Goal: Information Seeking & Learning: Find specific fact

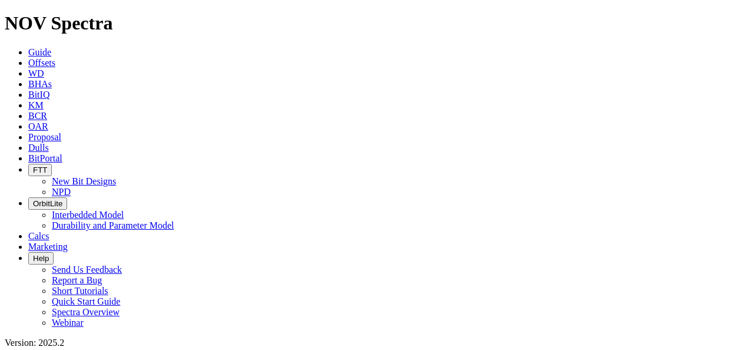
click at [68, 241] on span "Marketing" at bounding box center [47, 246] width 39 height 10
click at [49, 254] on span "Help" at bounding box center [41, 258] width 16 height 9
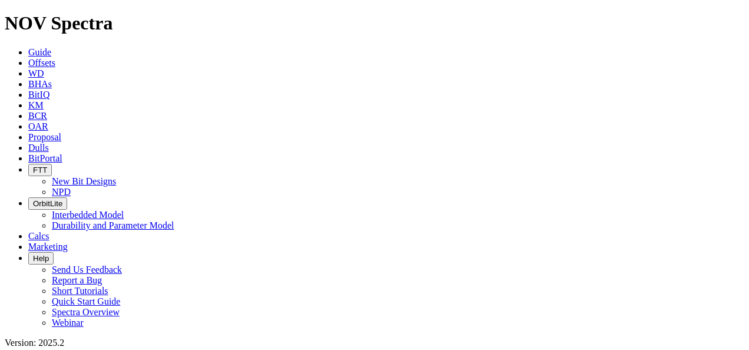
click at [44, 100] on span "KM" at bounding box center [35, 105] width 15 height 10
type input "maxsteer"
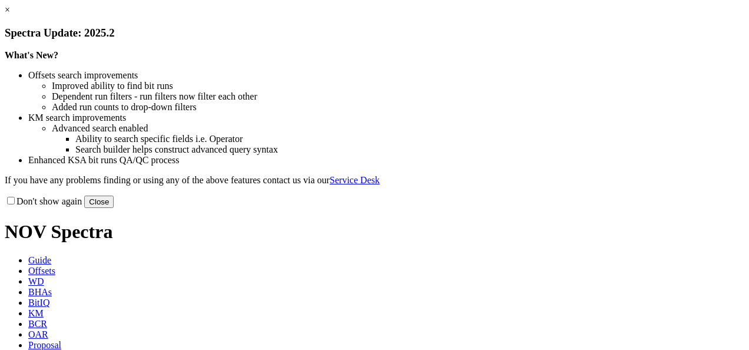
click at [10, 15] on link "×" at bounding box center [7, 10] width 5 height 10
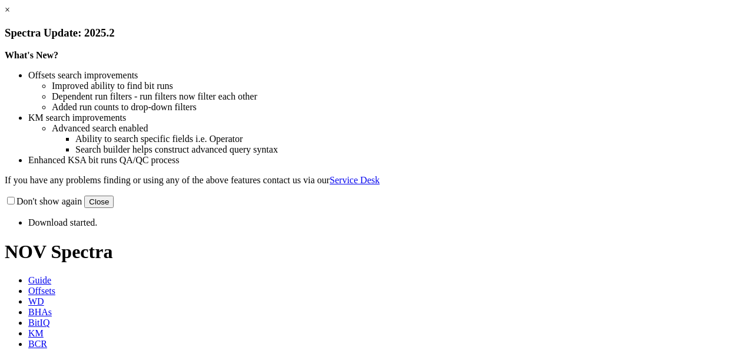
click at [10, 15] on link "×" at bounding box center [7, 10] width 5 height 10
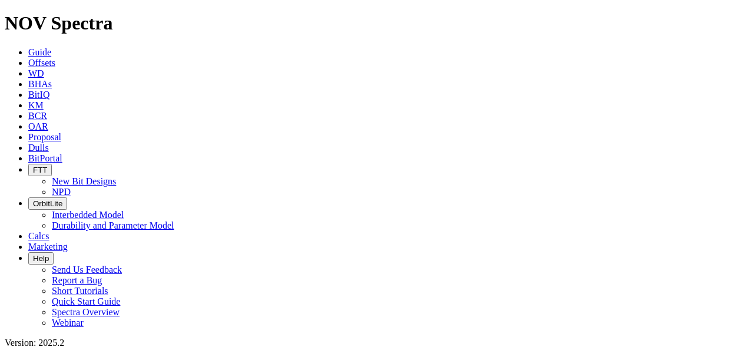
scroll to position [1880, 0]
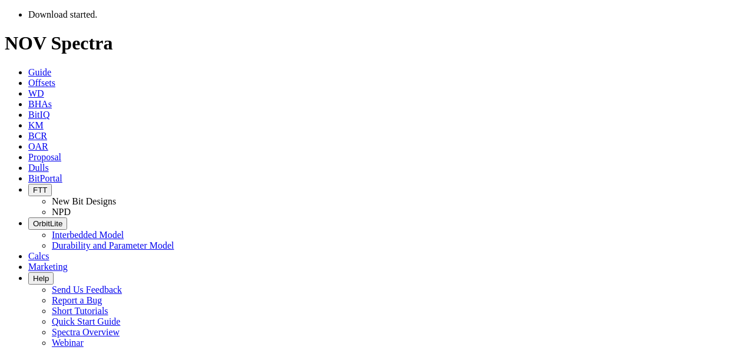
scroll to position [147, 0]
